Goal: Information Seeking & Learning: Find specific fact

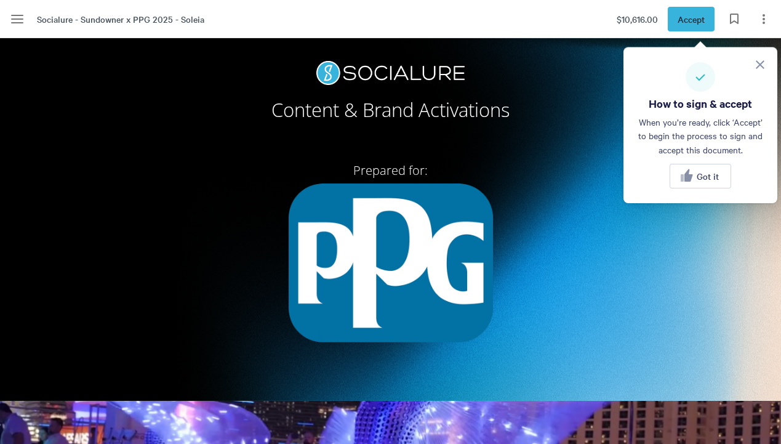
scroll to position [62, 0]
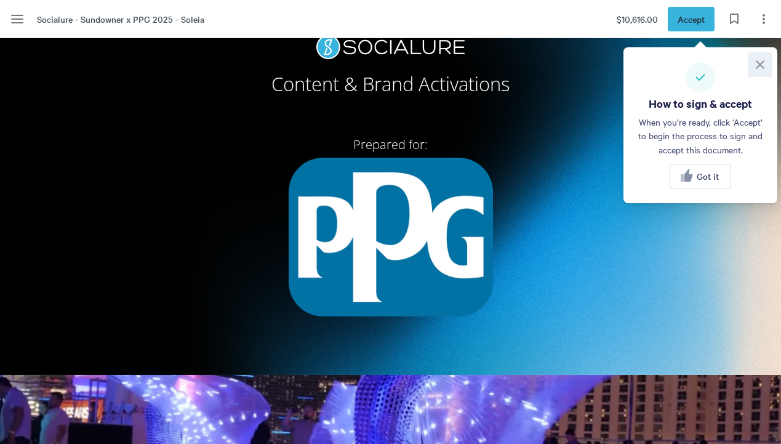
click at [763, 62] on icon at bounding box center [760, 64] width 9 height 9
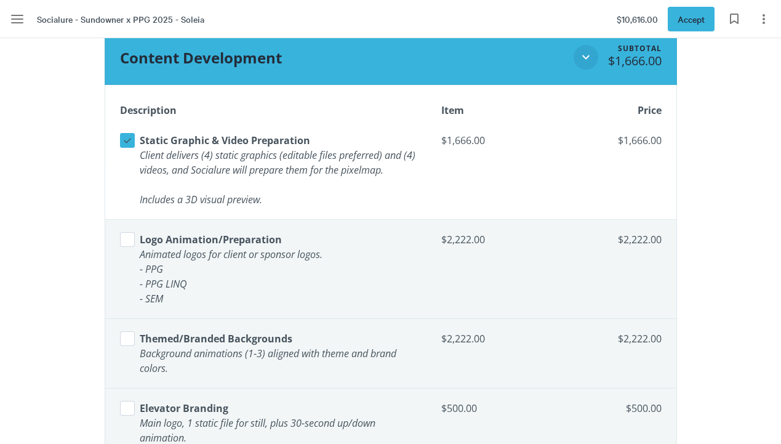
scroll to position [1243, 0]
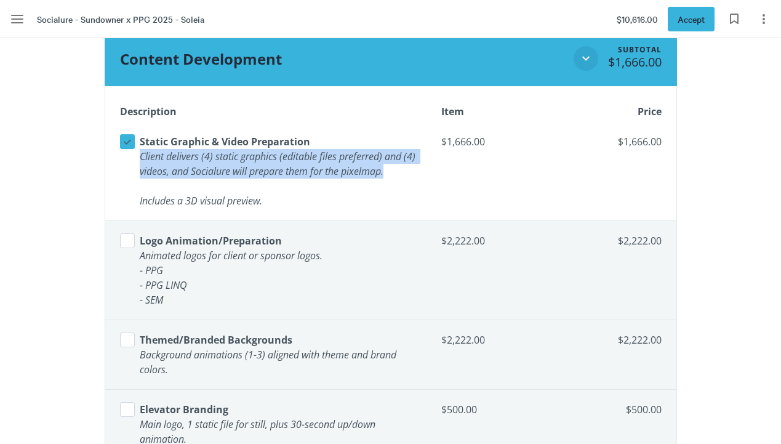
drag, startPoint x: 389, startPoint y: 168, endPoint x: 137, endPoint y: 156, distance: 252.0
click at [137, 155] on div "Select line item Static Graphic & Video Preparation Client delivers (4) static …" at bounding box center [271, 171] width 302 height 79
copy span "Client delivers (4) static graphics (editable files preferred) and (4) videos, …"
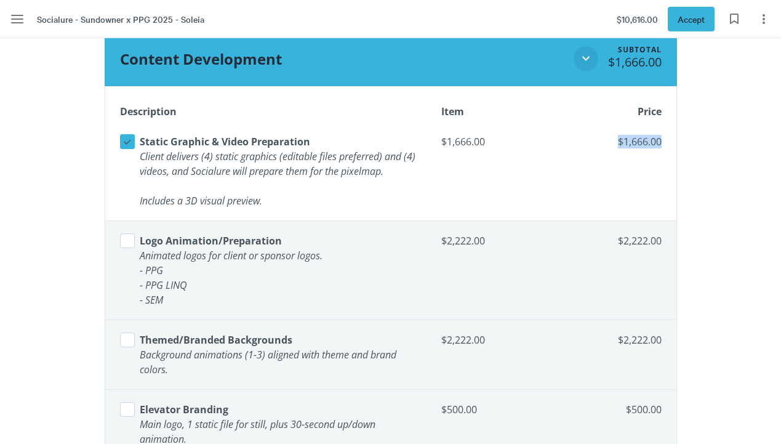
drag, startPoint x: 665, startPoint y: 141, endPoint x: 615, endPoint y: 141, distance: 49.2
click at [615, 141] on td "$1,666.00" at bounding box center [608, 171] width 136 height 99
copy span "$1,666.00"
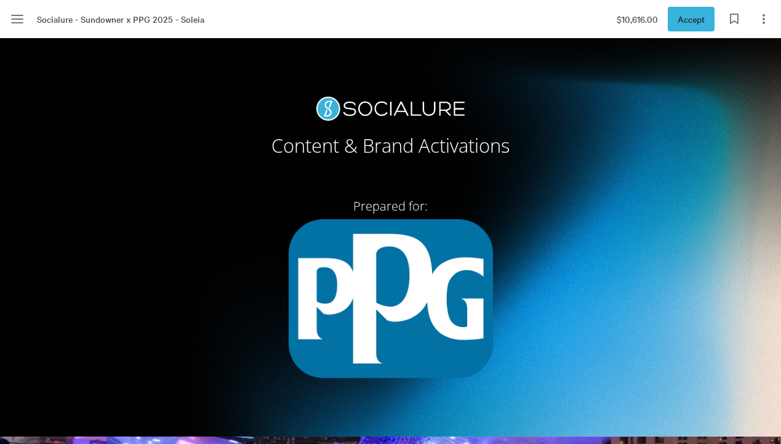
scroll to position [0, 0]
